Goal: Task Accomplishment & Management: Complete application form

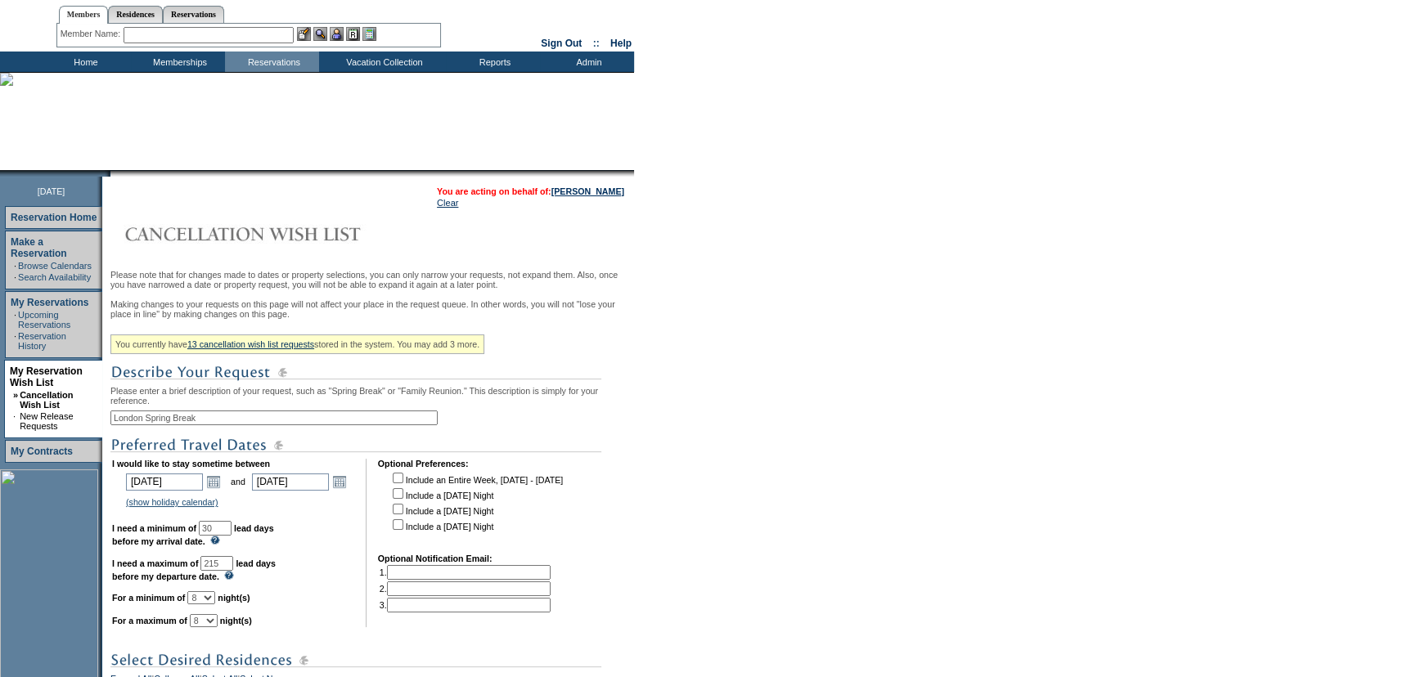
scroll to position [148, 0]
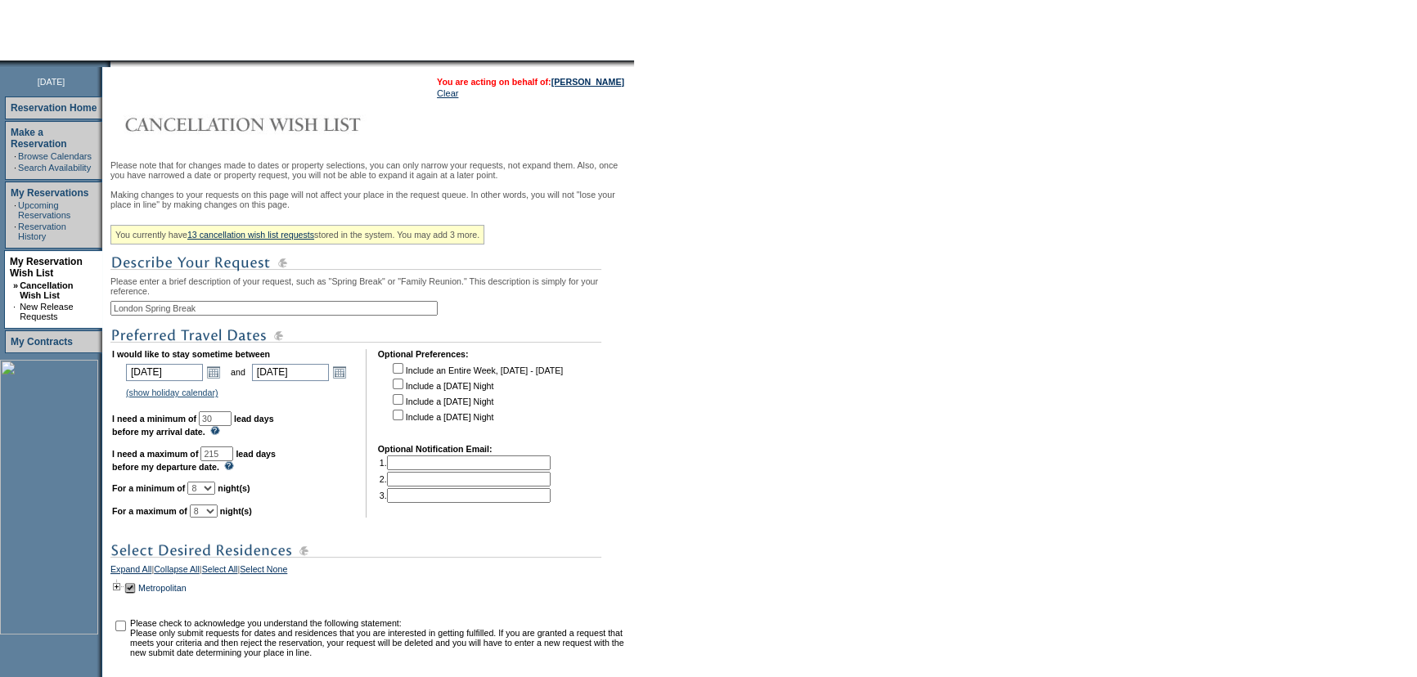
drag, startPoint x: 254, startPoint y: 471, endPoint x: 173, endPoint y: 471, distance: 81.0
click at [178, 472] on td "I would like to stay sometime between 2026-03-28 3/28/2026 Open the calendar po…" at bounding box center [233, 433] width 242 height 169
type input "180"
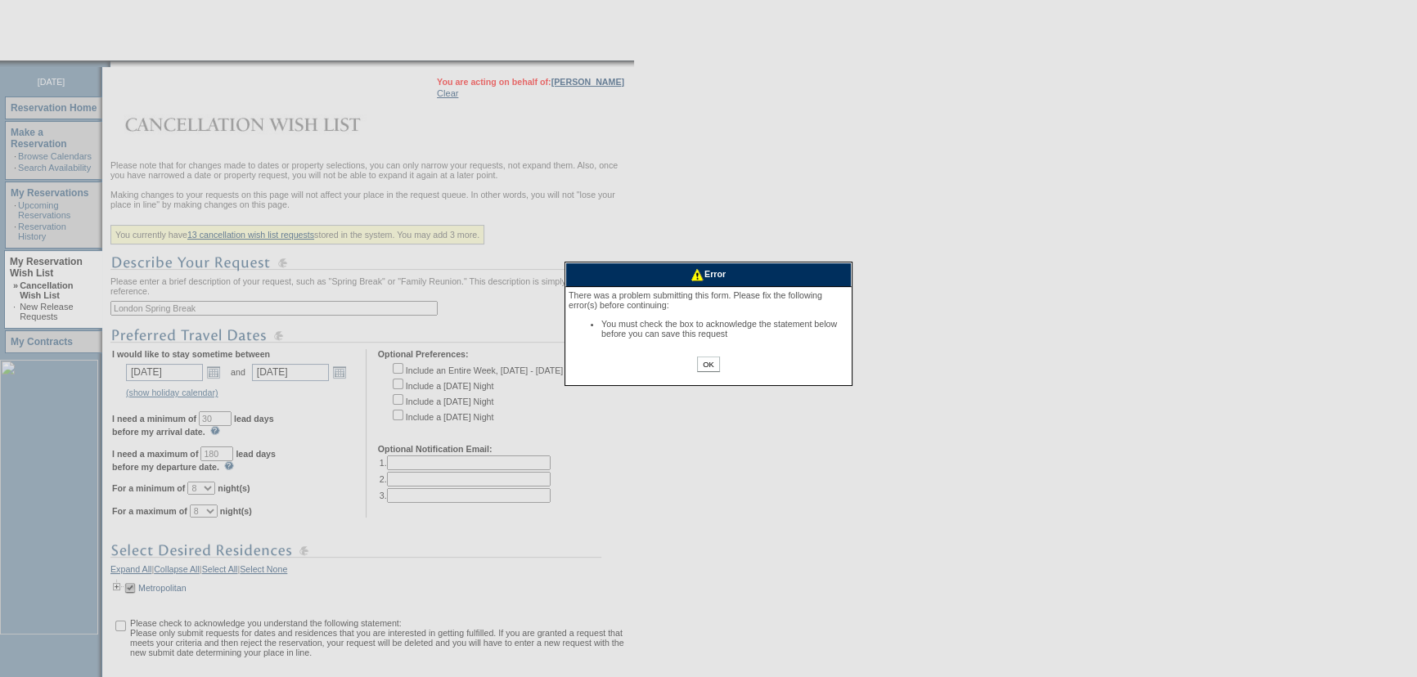
click at [715, 366] on input "OK" at bounding box center [708, 365] width 22 height 16
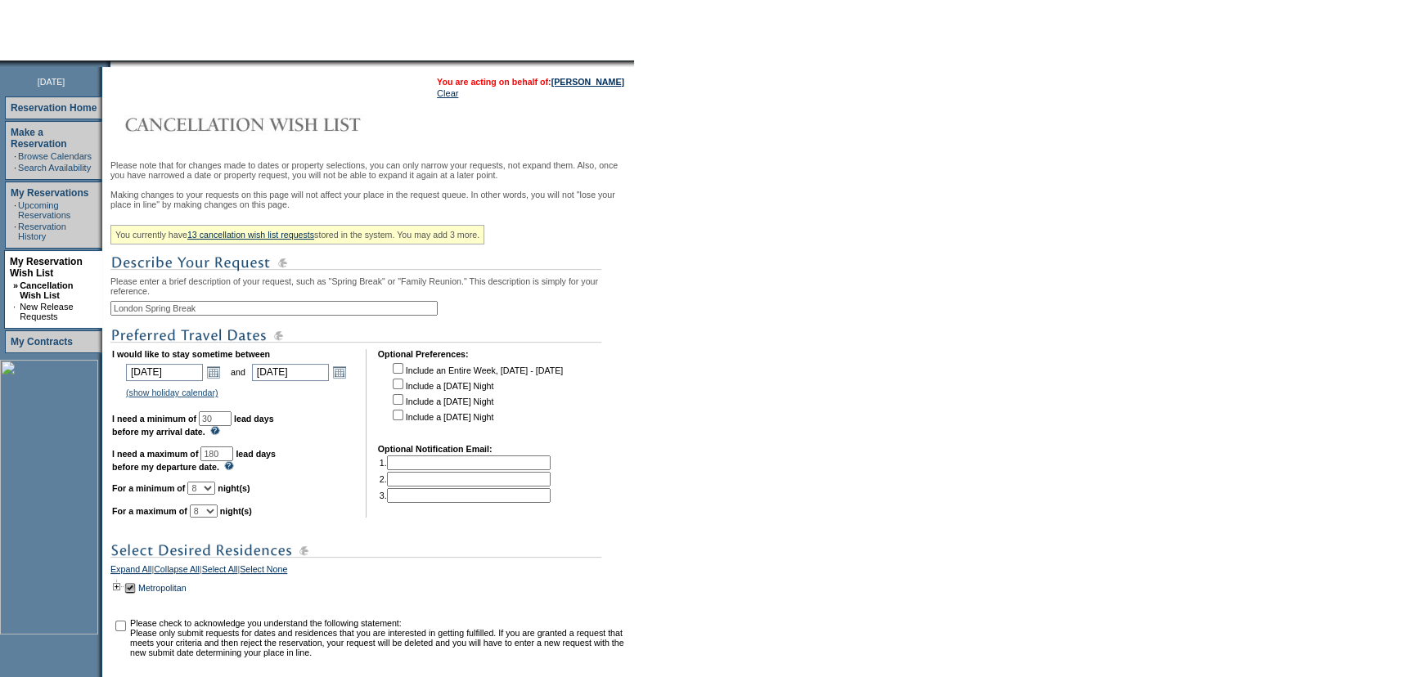
click at [676, 384] on form "Follow Us ::" at bounding box center [708, 328] width 1417 height 952
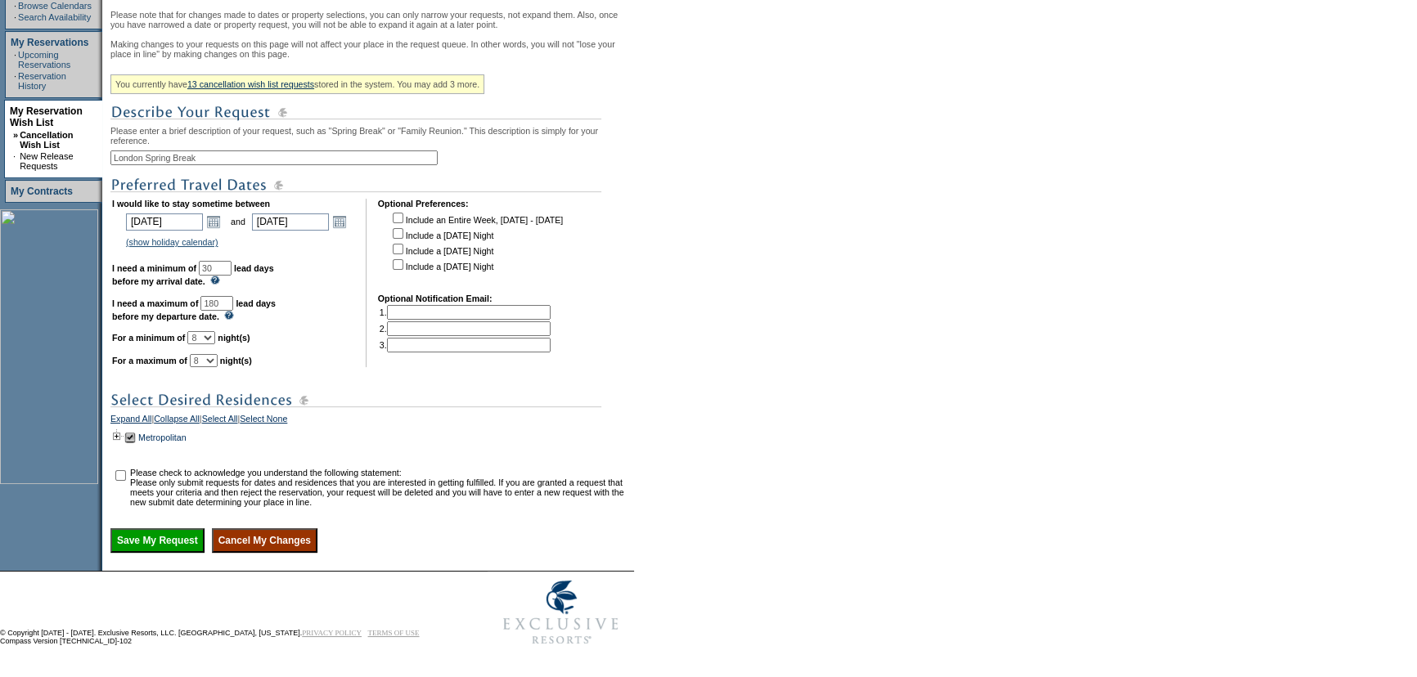
scroll to position [326, 0]
click at [124, 472] on input "checkbox" at bounding box center [120, 475] width 11 height 11
checkbox input "true"
click at [164, 543] on input "Save My Request" at bounding box center [157, 540] width 94 height 25
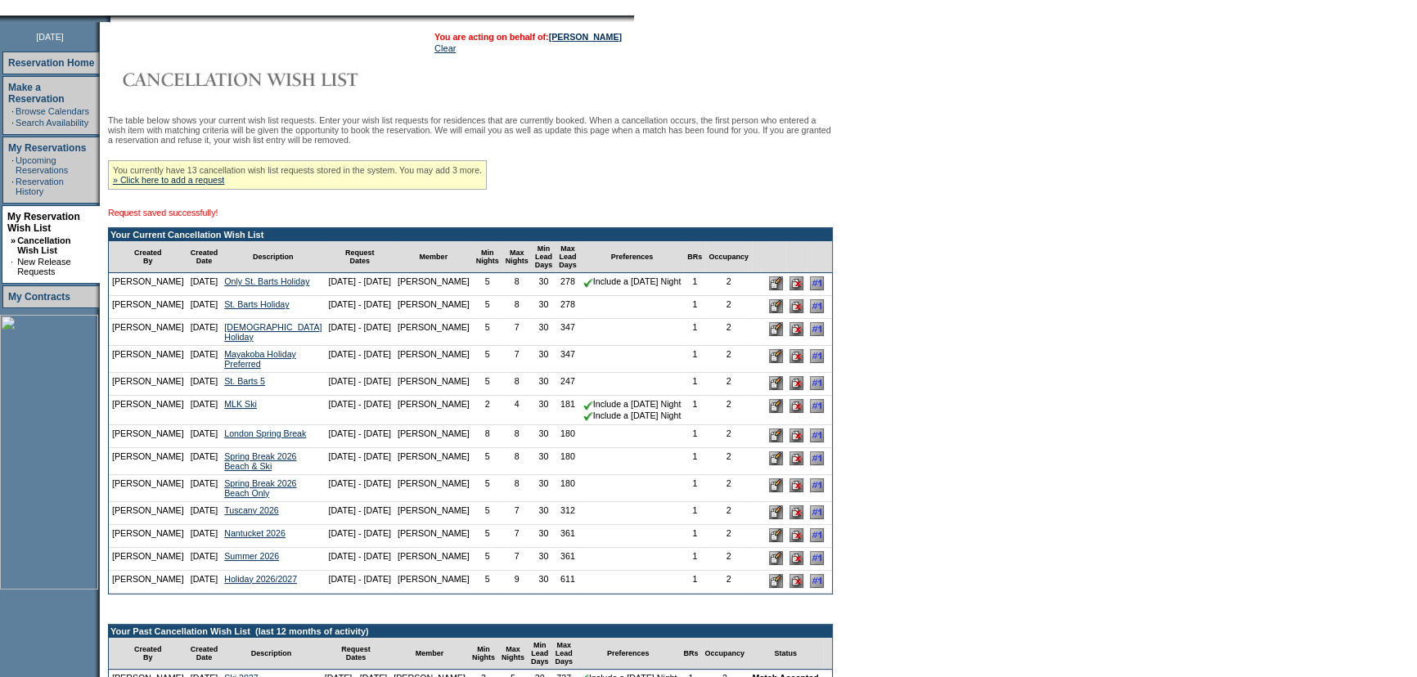
scroll to position [222, 0]
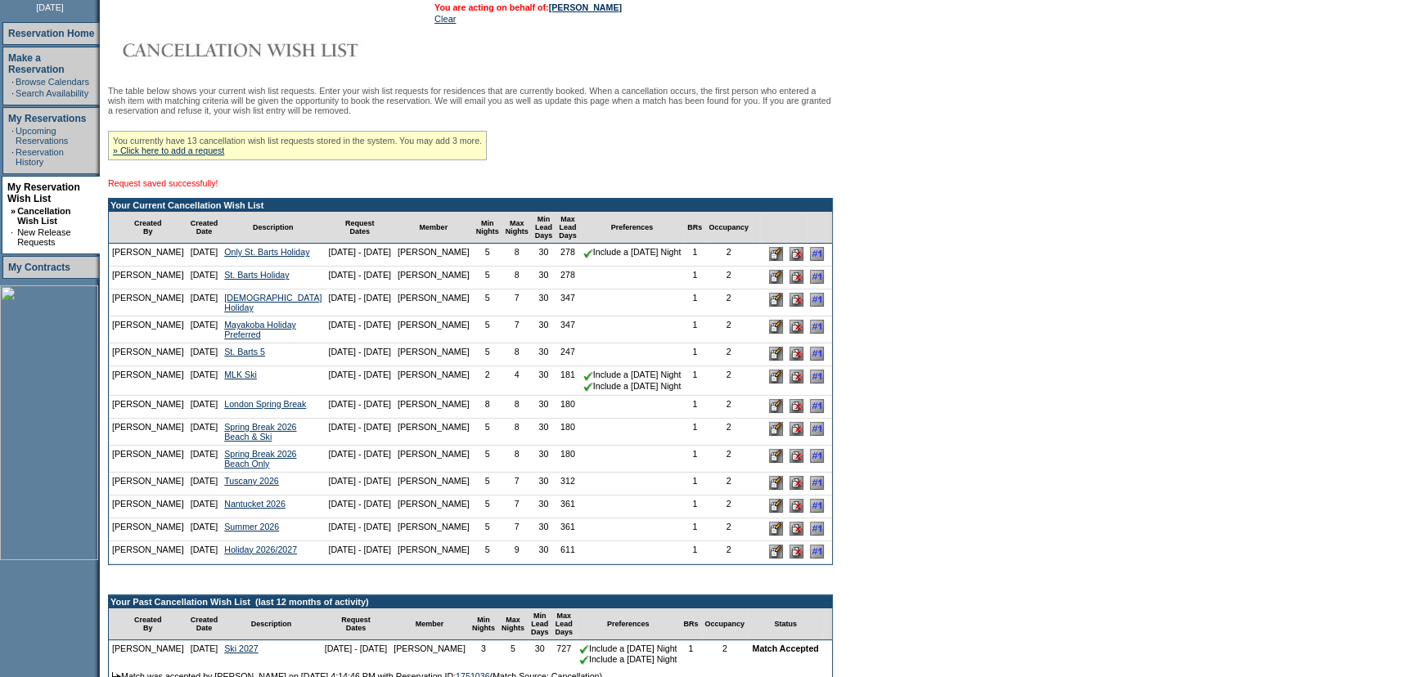
drag, startPoint x: 399, startPoint y: 179, endPoint x: 419, endPoint y: 204, distance: 31.4
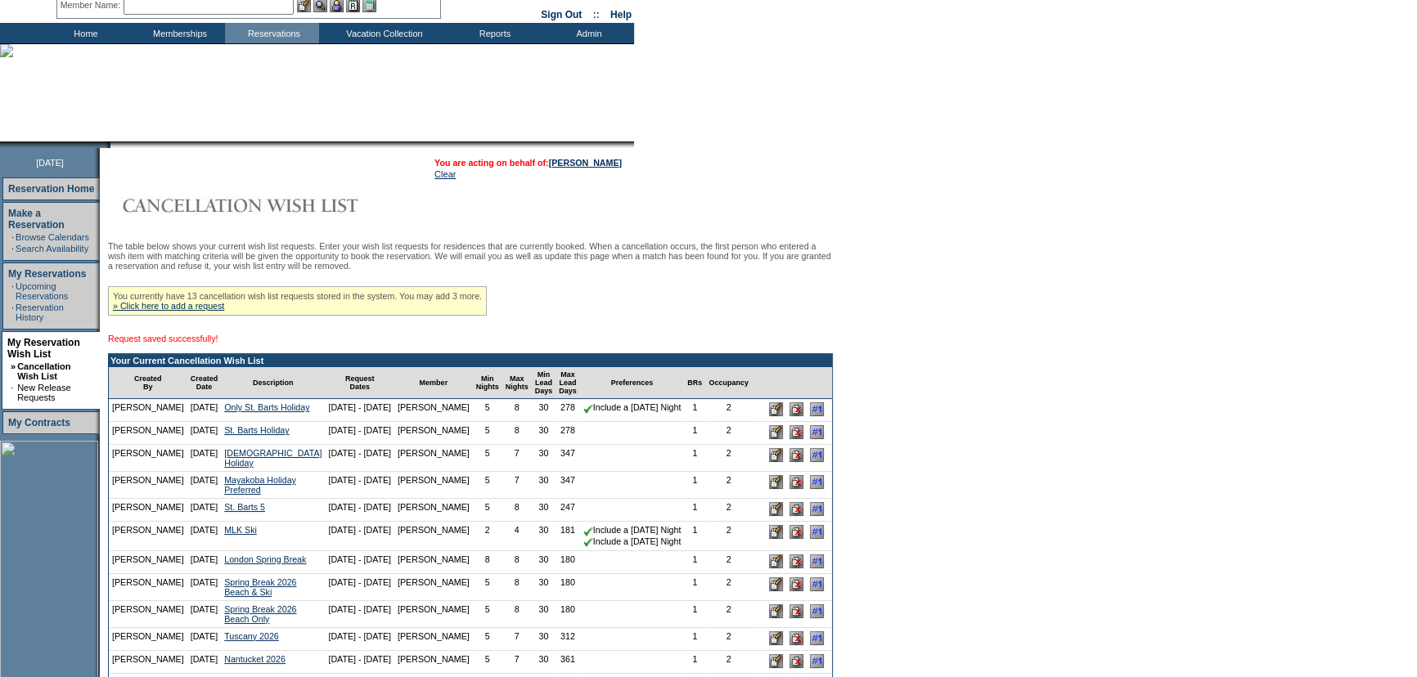
scroll to position [0, 0]
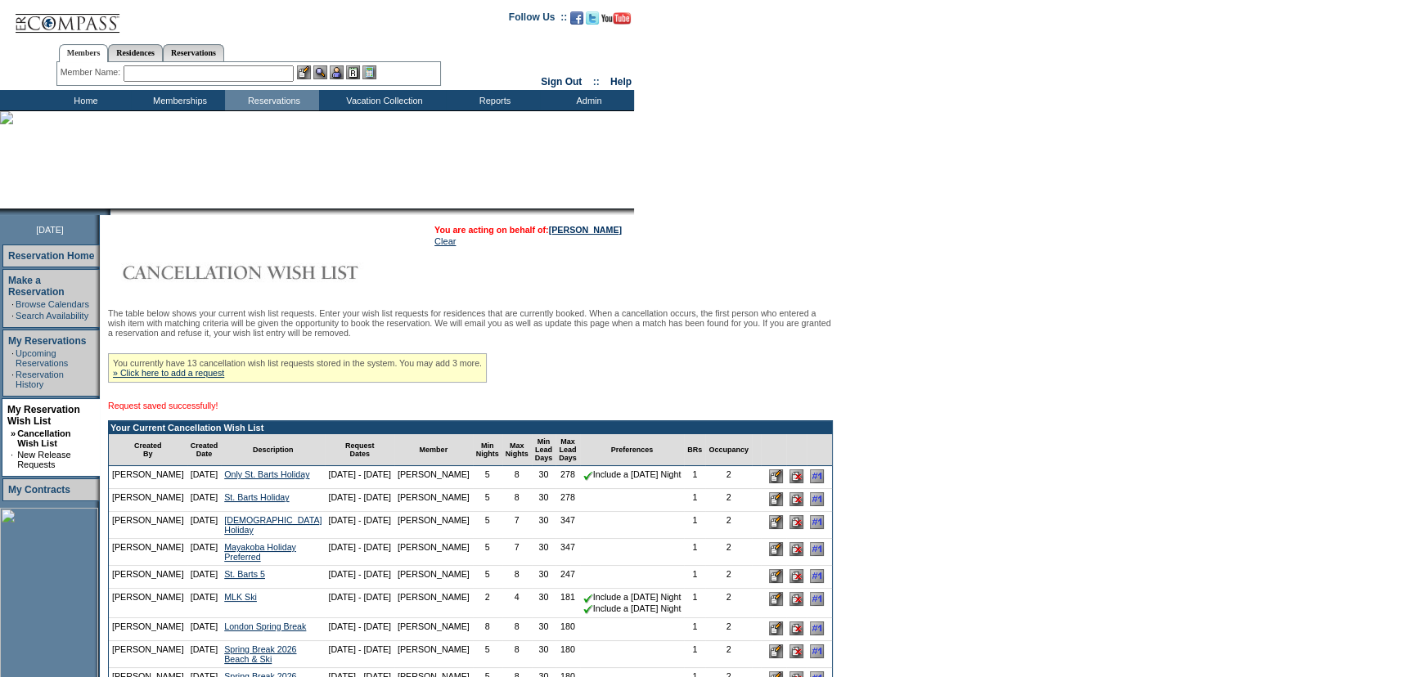
click at [288, 70] on input "text" at bounding box center [209, 73] width 170 height 16
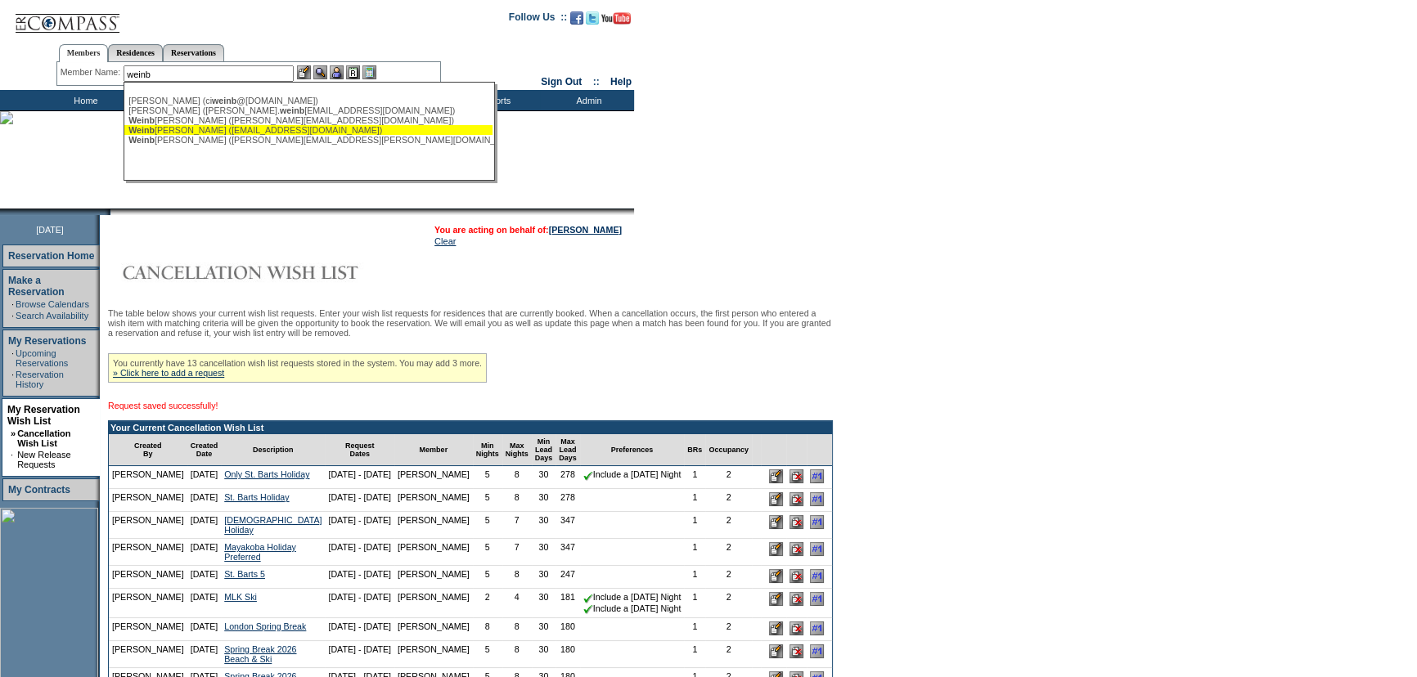
click at [271, 131] on div "[PERSON_NAME] ([EMAIL_ADDRESS][DOMAIN_NAME])" at bounding box center [308, 130] width 360 height 10
type input "[PERSON_NAME] ([EMAIL_ADDRESS][DOMAIN_NAME])"
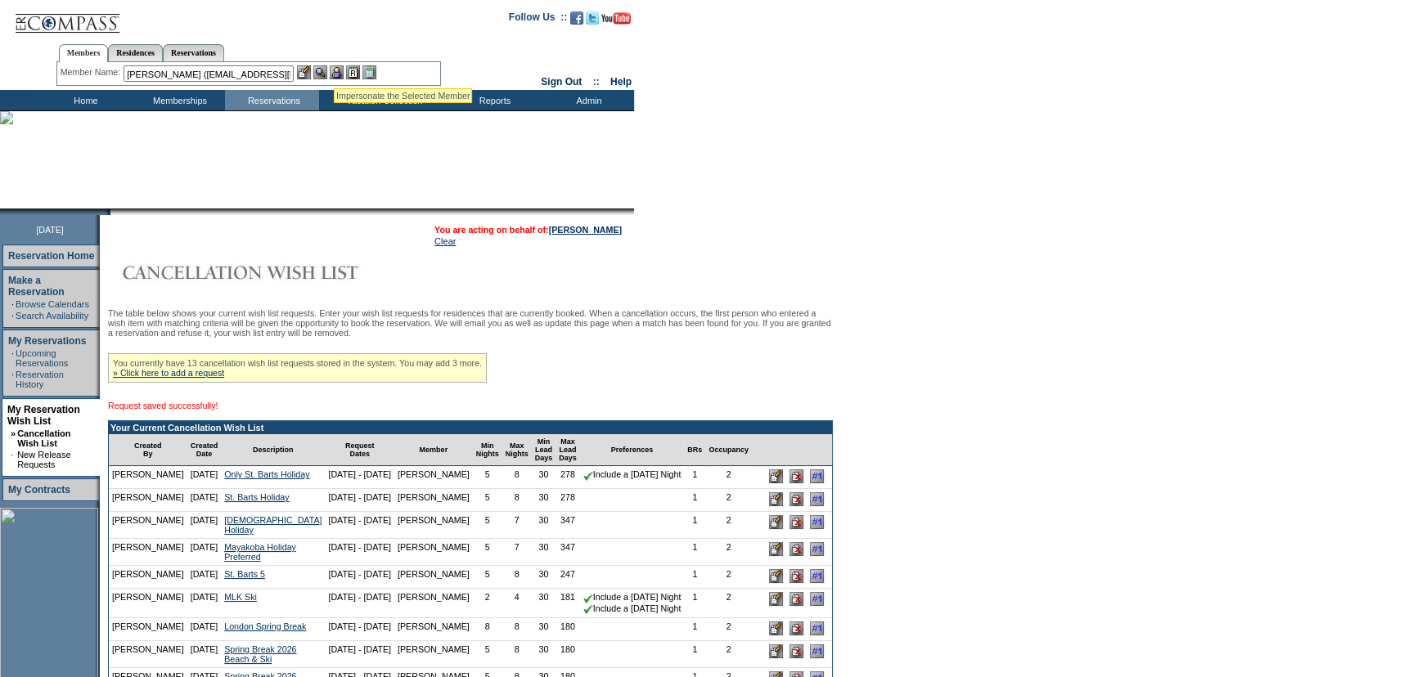
click at [339, 69] on img at bounding box center [337, 72] width 14 height 14
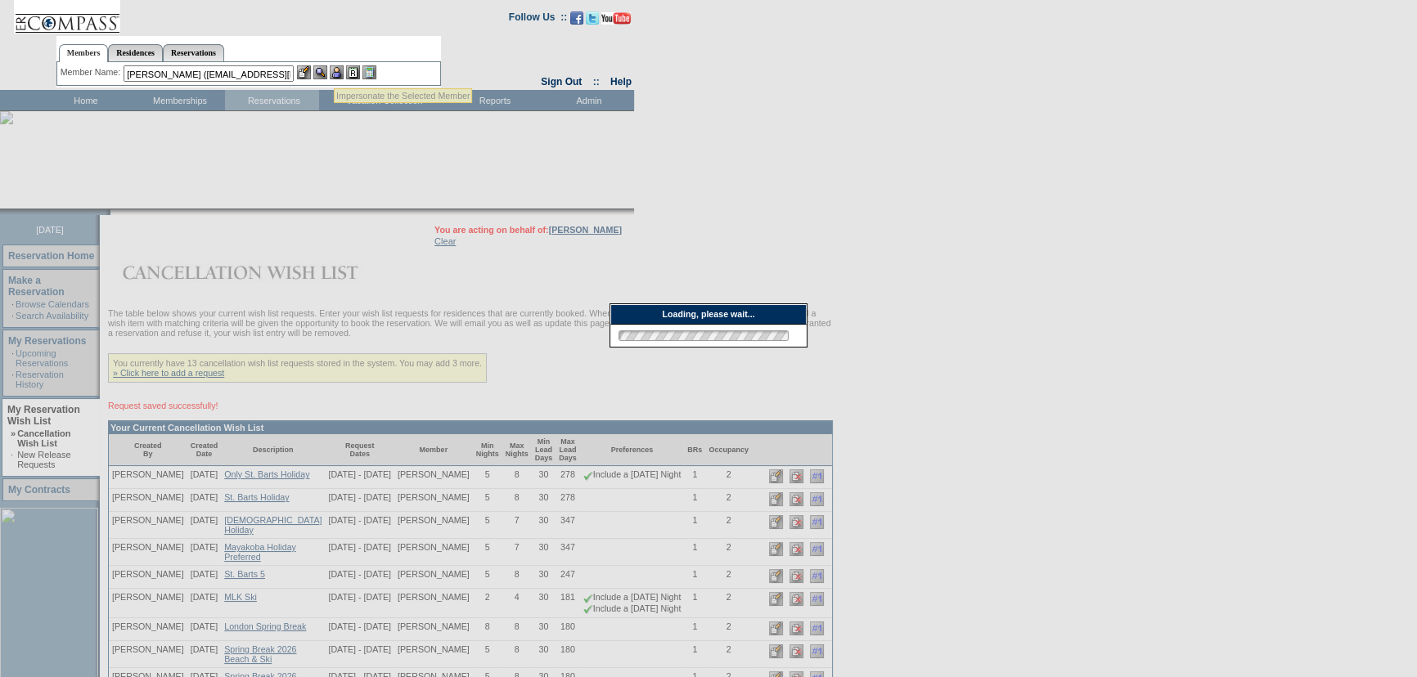
click at [324, 74] on img at bounding box center [320, 72] width 14 height 14
